Goal: Task Accomplishment & Management: Complete application form

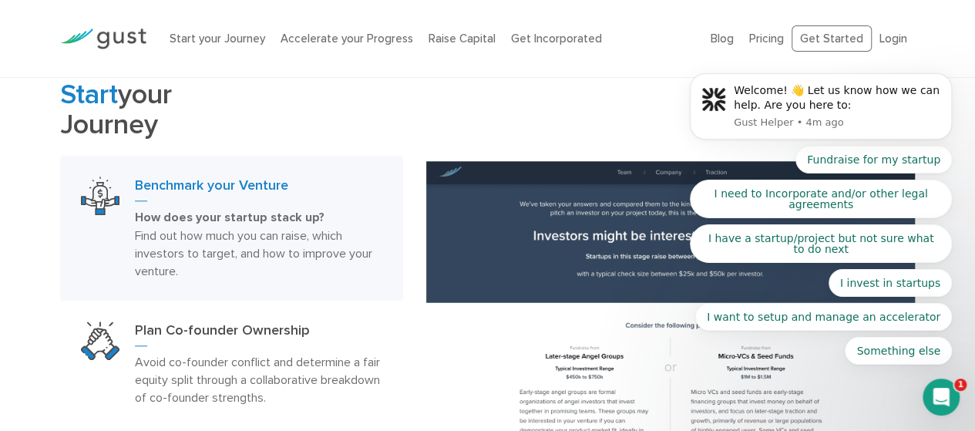
scroll to position [754, 0]
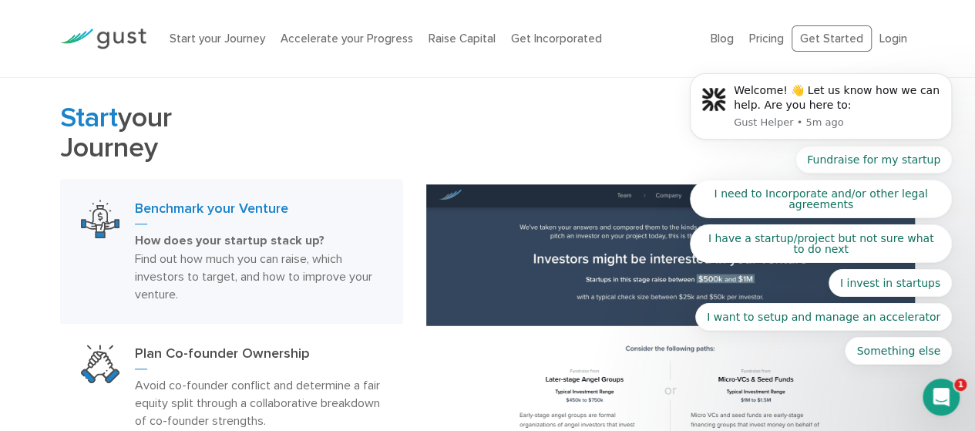
scroll to position [714, 0]
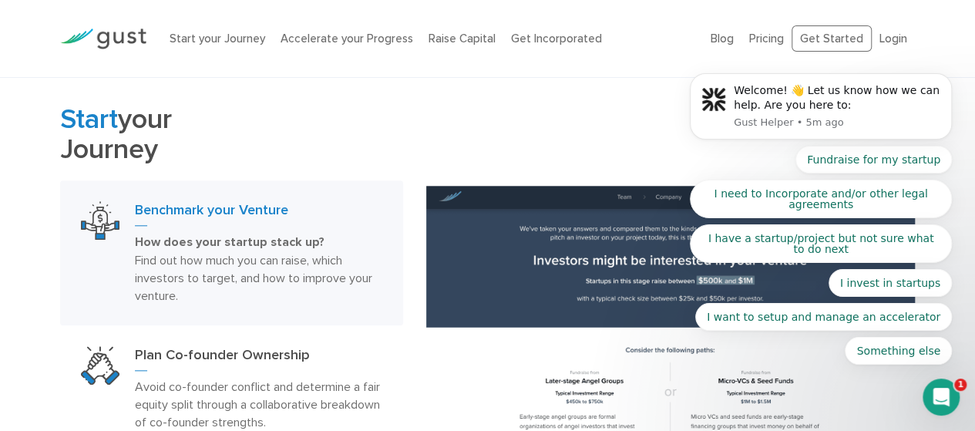
click at [825, 32] on body "Welcome! 👋 Let us know how we can help. Are you here to: Gust Helper • 5m ago F…" at bounding box center [821, 113] width 296 height 539
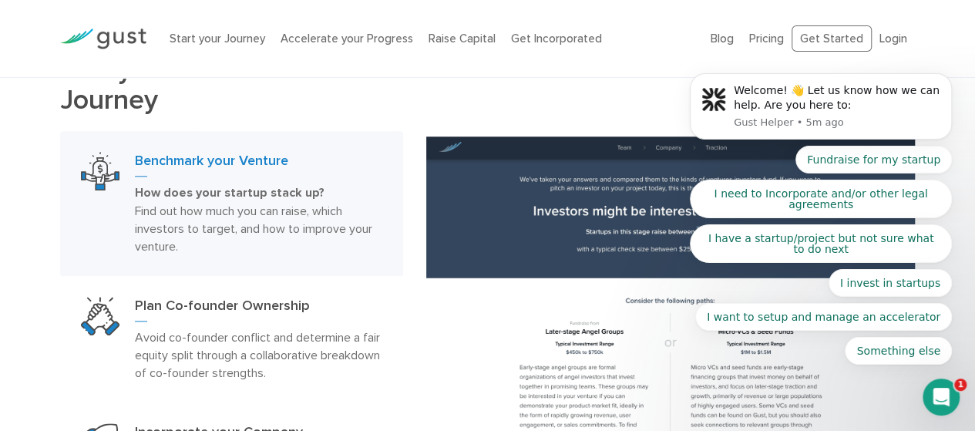
scroll to position [763, 0]
click at [828, 35] on body "Welcome! 👋 Let us know how we can help. Are you here to: Gust Helper • 5m ago F…" at bounding box center [821, 113] width 296 height 539
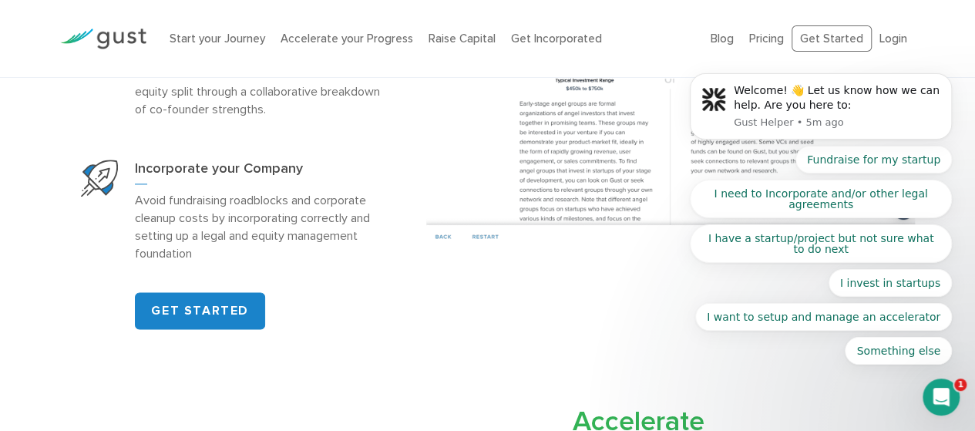
scroll to position [1036, 0]
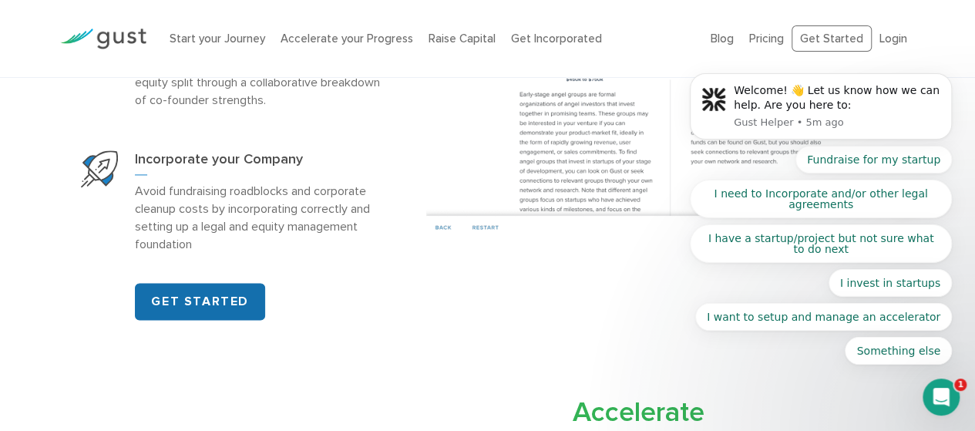
click at [244, 298] on link "GET STARTED" at bounding box center [200, 301] width 130 height 37
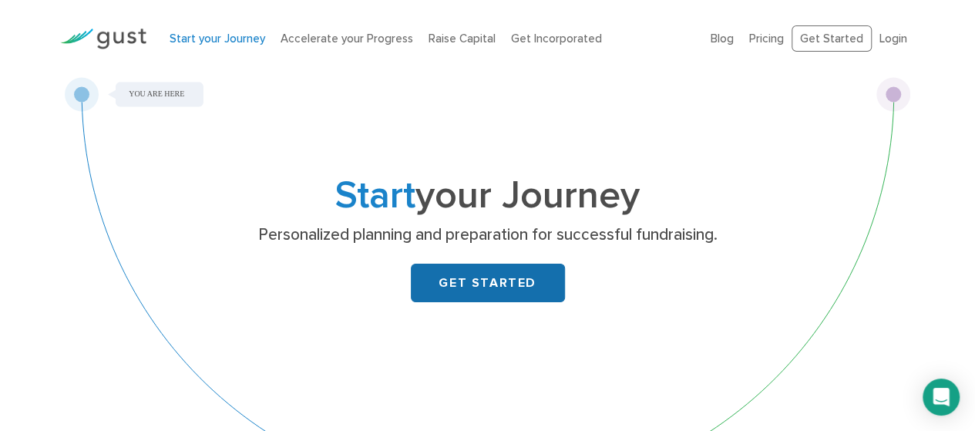
click at [515, 296] on link "GET STARTED" at bounding box center [488, 283] width 154 height 39
